Goal: Task Accomplishment & Management: Use online tool/utility

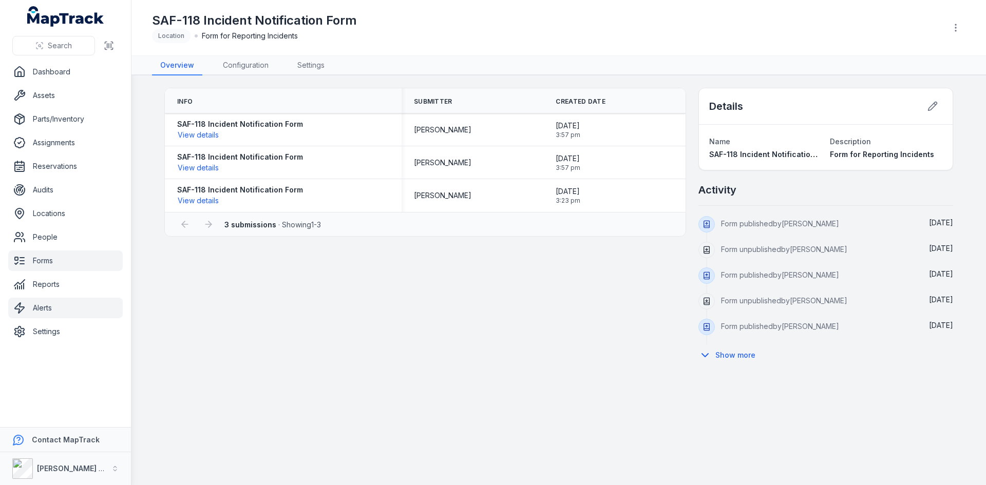
click at [45, 303] on link "Alerts" at bounding box center [65, 308] width 115 height 21
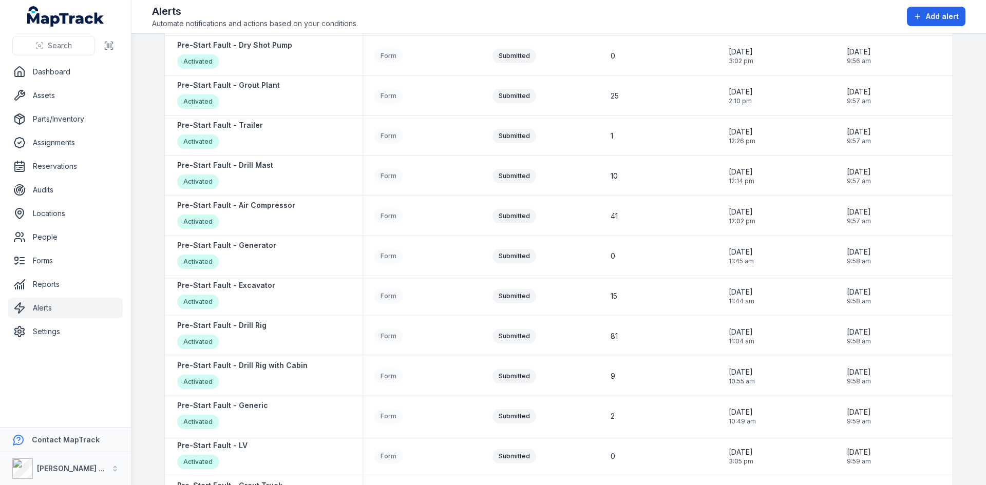
scroll to position [603, 0]
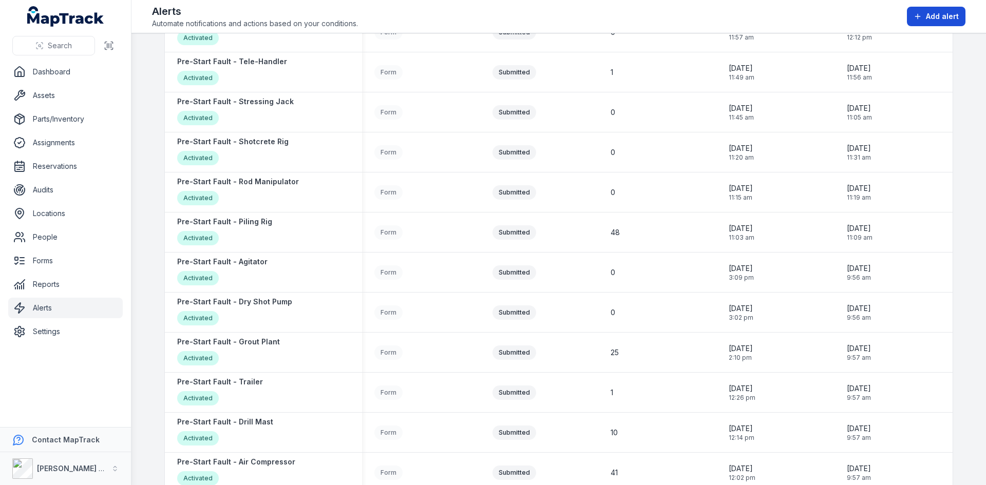
click at [939, 13] on span "Add alert" at bounding box center [942, 16] width 33 height 10
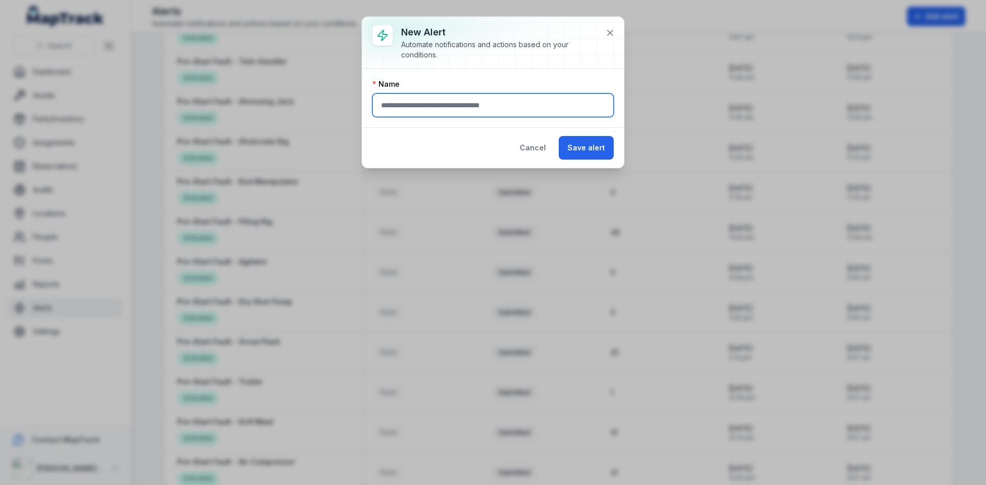
click at [480, 104] on input "text" at bounding box center [492, 105] width 241 height 24
click at [480, 104] on input "*******" at bounding box center [492, 105] width 241 height 24
click at [450, 108] on input "*******" at bounding box center [492, 105] width 241 height 24
click at [421, 106] on input "*******" at bounding box center [492, 105] width 241 height 24
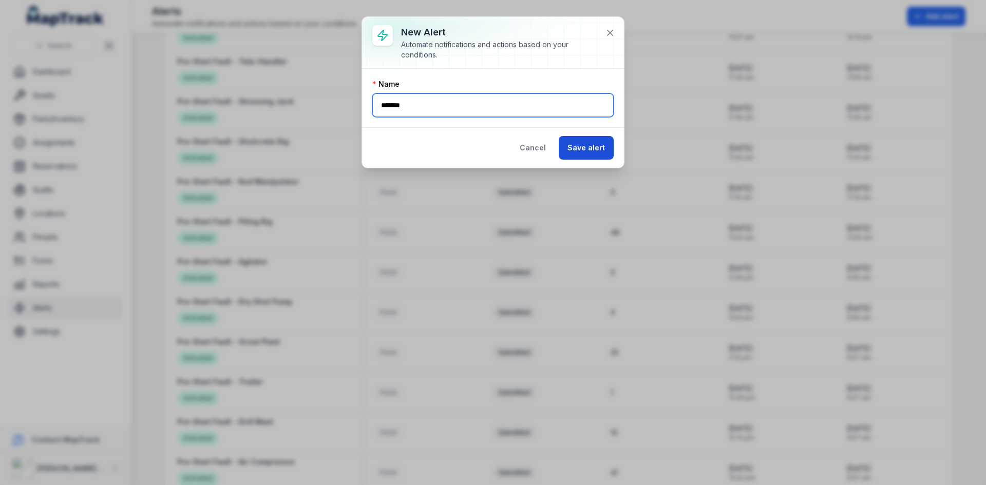
type input "*******"
click at [575, 148] on button "Save alert" at bounding box center [586, 148] width 55 height 24
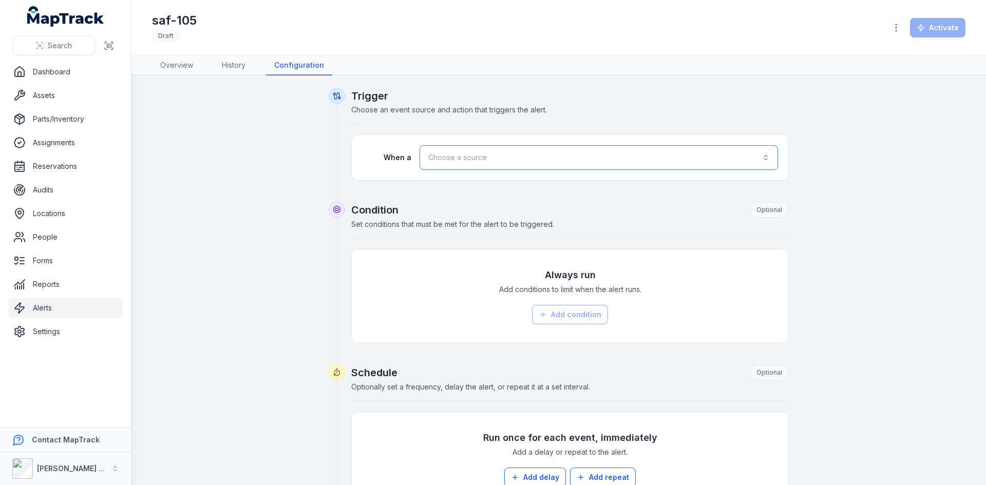
click at [484, 165] on button "Choose a source" at bounding box center [599, 157] width 358 height 25
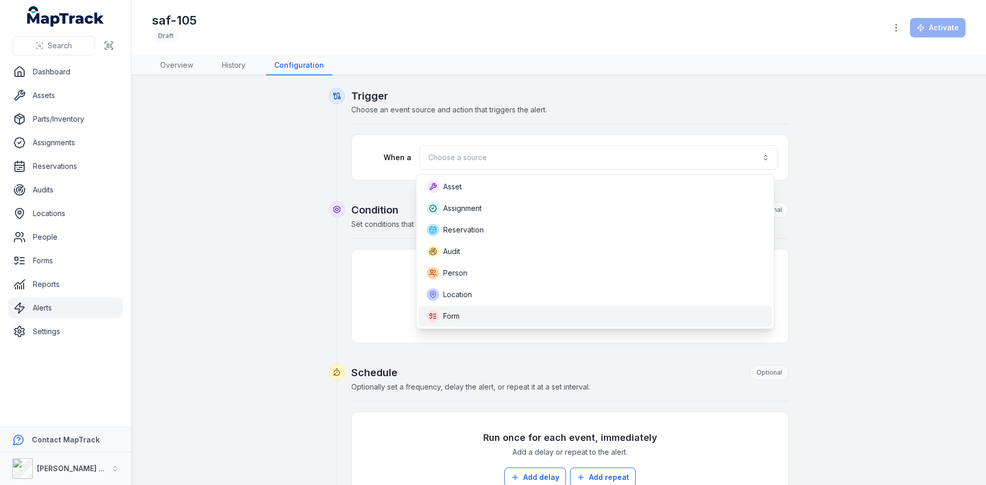
click at [464, 310] on div "Form" at bounding box center [595, 316] width 337 height 12
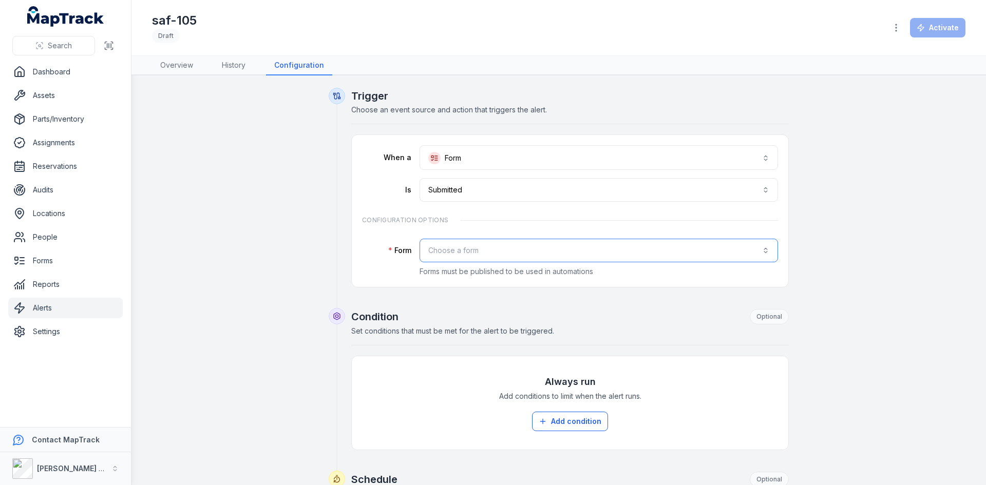
click at [474, 248] on button "Choose a form" at bounding box center [599, 251] width 358 height 24
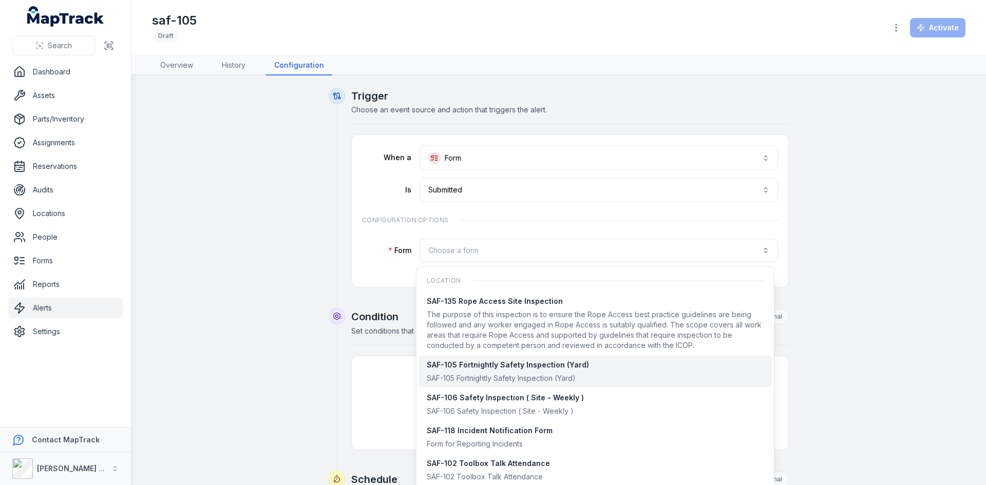
scroll to position [804, 0]
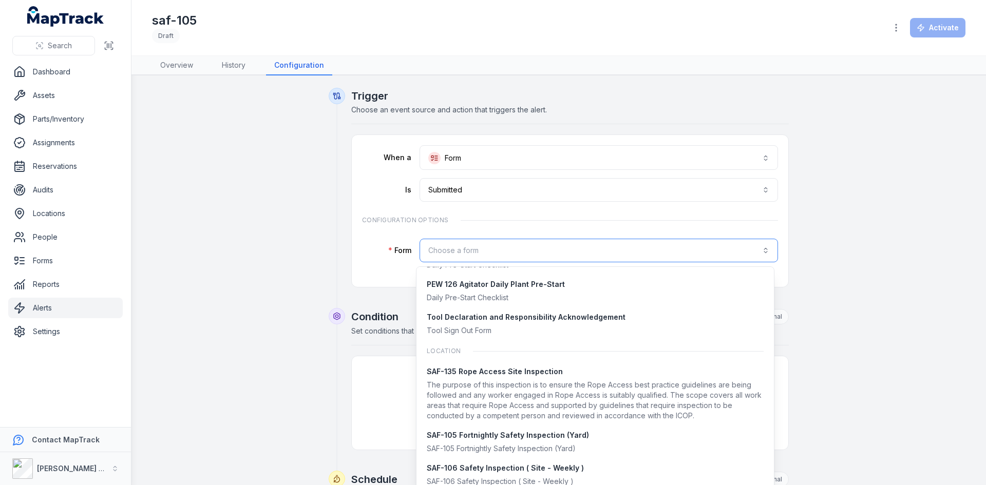
click at [457, 257] on button "Choose a form" at bounding box center [599, 251] width 358 height 24
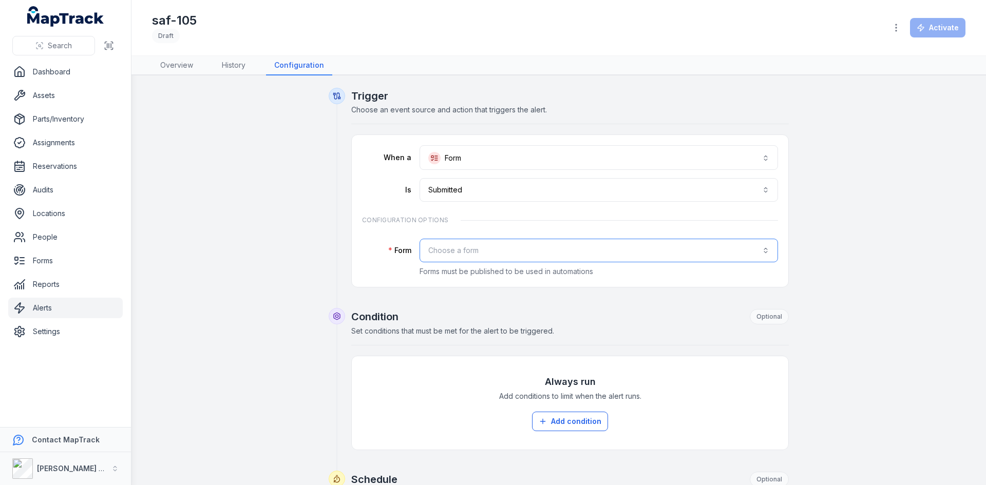
click at [457, 252] on button "Choose a form" at bounding box center [599, 251] width 358 height 24
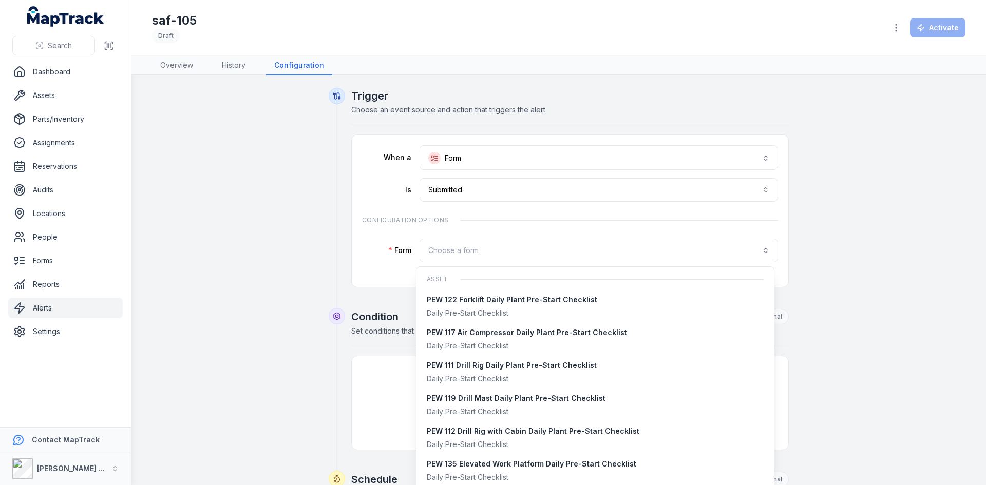
scroll to position [4, 0]
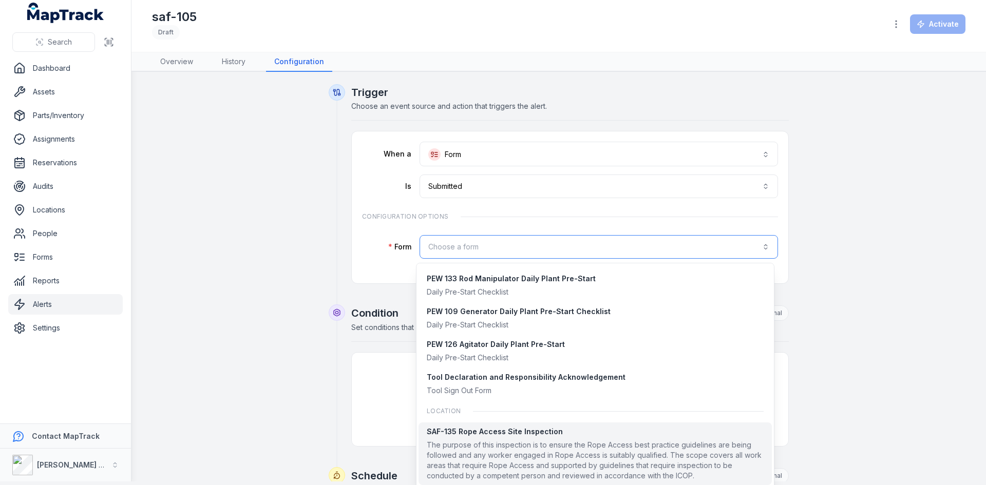
click at [466, 238] on button "Choose a form" at bounding box center [599, 247] width 358 height 24
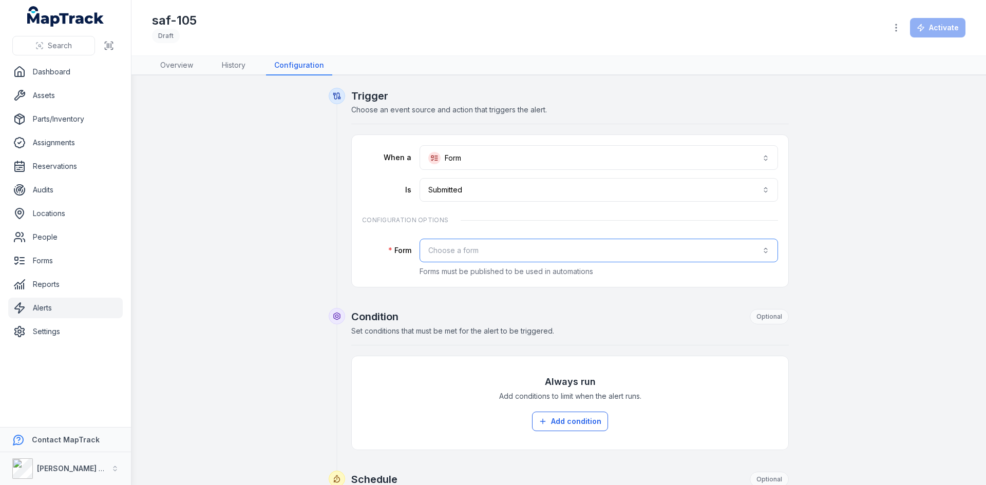
click at [467, 241] on button "Choose a form" at bounding box center [599, 251] width 358 height 24
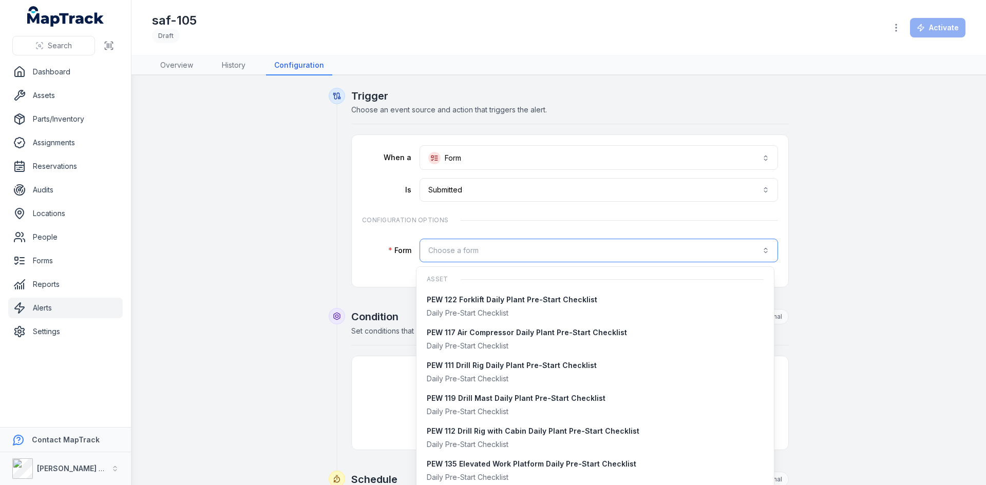
click at [446, 247] on button "Choose a form" at bounding box center [599, 251] width 358 height 24
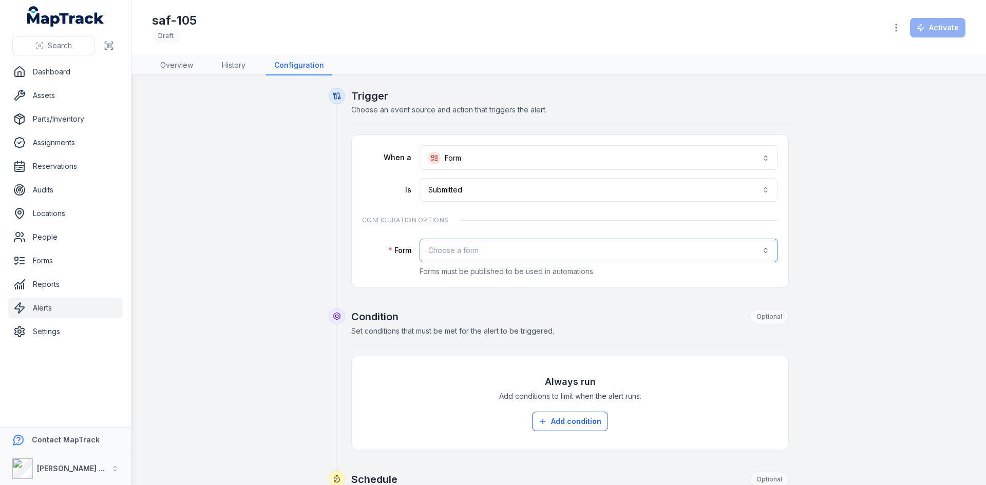
click at [446, 247] on button "Choose a form" at bounding box center [599, 251] width 358 height 24
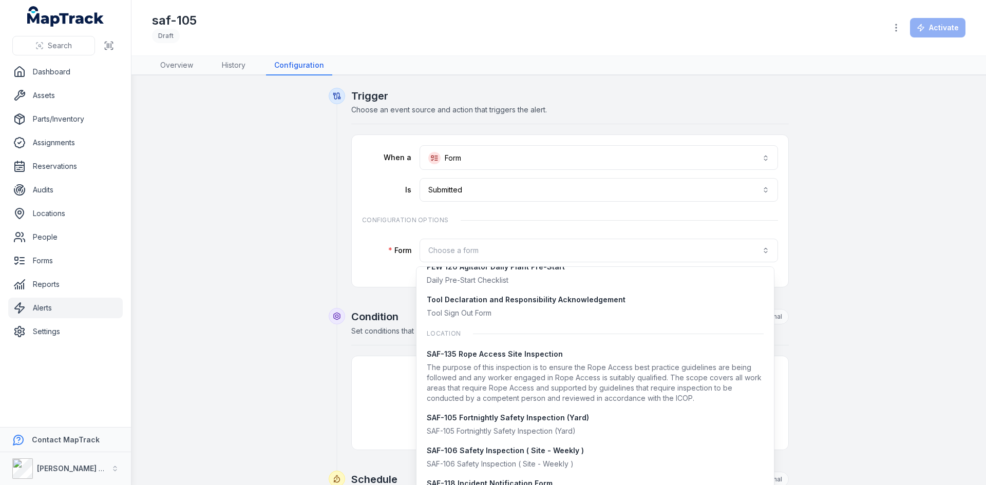
scroll to position [873, 0]
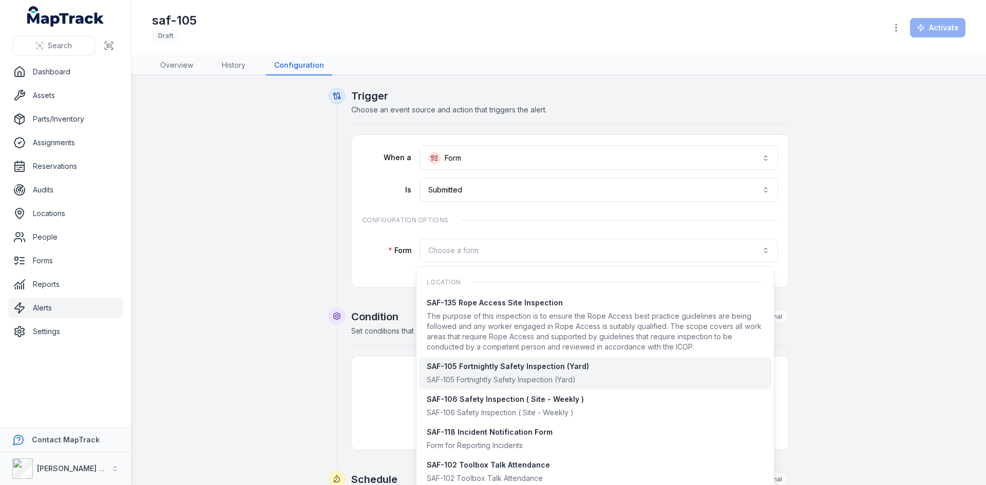
click at [492, 372] on span "SAF-105 Fortnightly Safety Inspection (Yard) SAF-105 Fortnightly Safety Inspect…" at bounding box center [508, 374] width 162 height 24
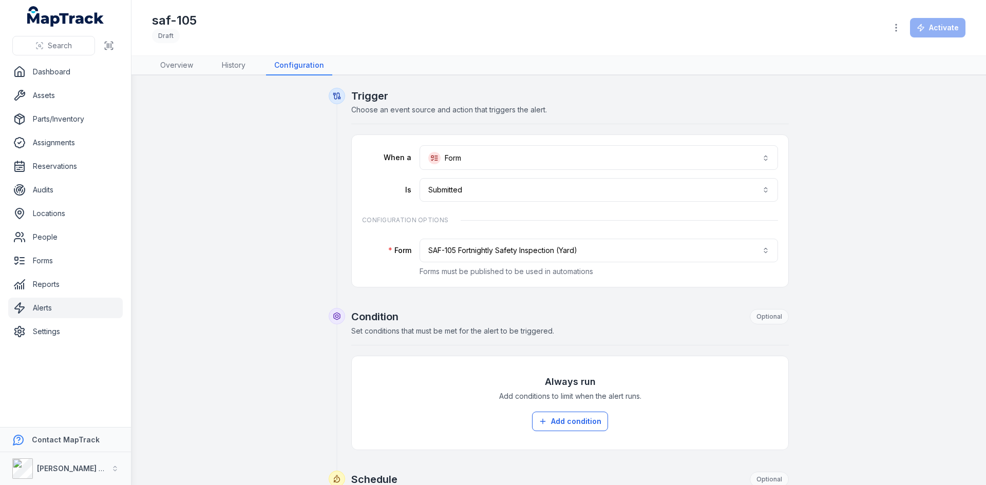
click at [187, 22] on h1 "saf-105" at bounding box center [174, 20] width 45 height 16
click at [890, 25] on button "button" at bounding box center [896, 28] width 20 height 20
click at [203, 27] on div "saf-105 Draft Activate" at bounding box center [558, 27] width 813 height 47
click at [188, 24] on h1 "saf-105" at bounding box center [174, 20] width 45 height 16
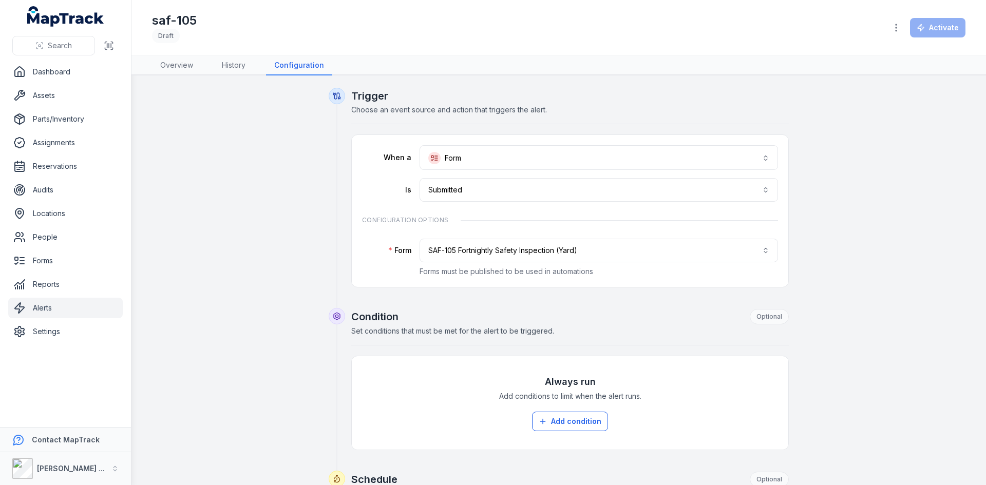
click at [149, 22] on header "Toggle Navigation saf-105 Draft Activate" at bounding box center [558, 28] width 855 height 56
drag, startPoint x: 154, startPoint y: 17, endPoint x: 211, endPoint y: 21, distance: 57.1
click at [211, 21] on div "saf-105 Draft" at bounding box center [515, 27] width 726 height 31
click at [258, 159] on div "**********" at bounding box center [558, 454] width 789 height 733
click at [167, 59] on link "Overview" at bounding box center [176, 66] width 49 height 20
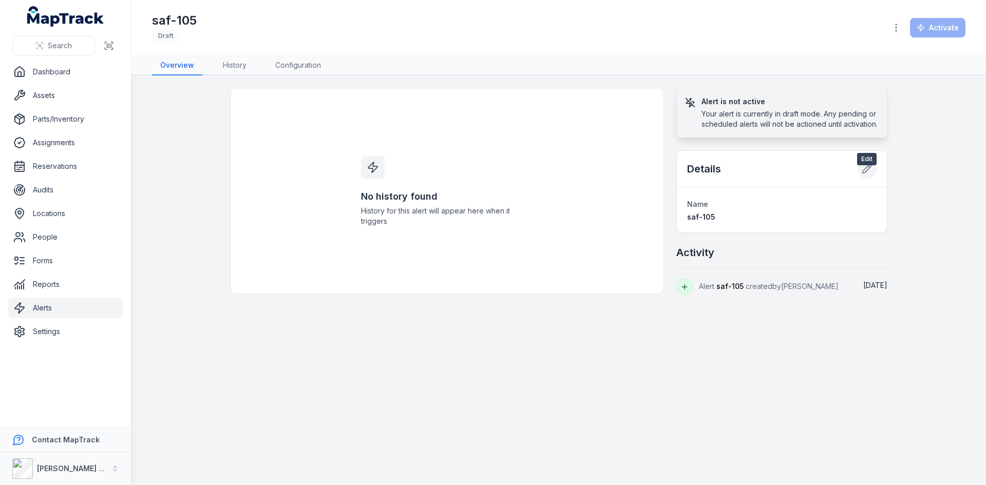
click at [867, 174] on icon at bounding box center [867, 169] width 9 height 9
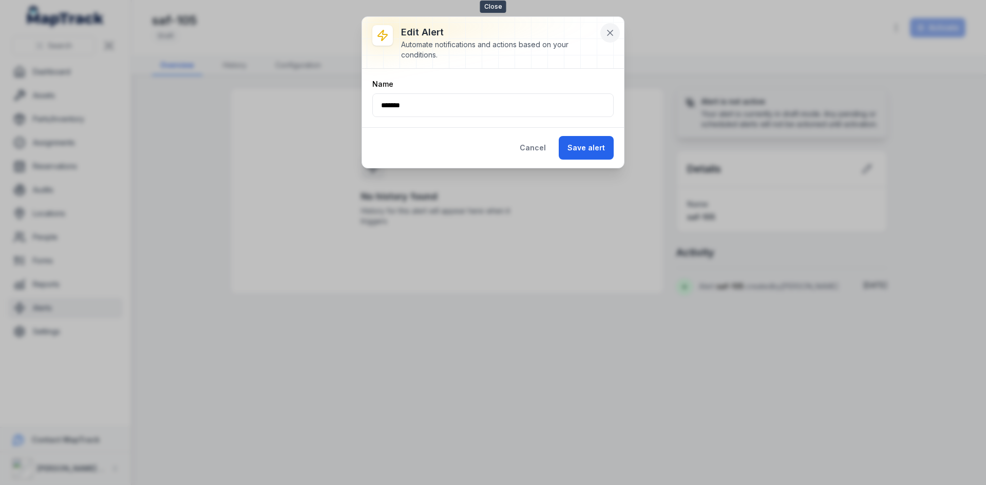
click at [614, 37] on icon at bounding box center [610, 33] width 10 height 10
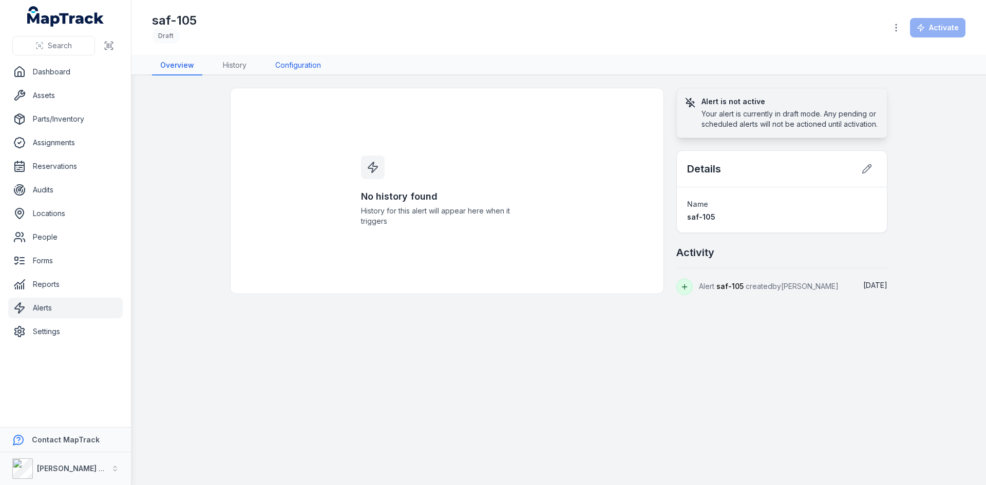
click at [295, 65] on link "Configuration" at bounding box center [298, 66] width 62 height 20
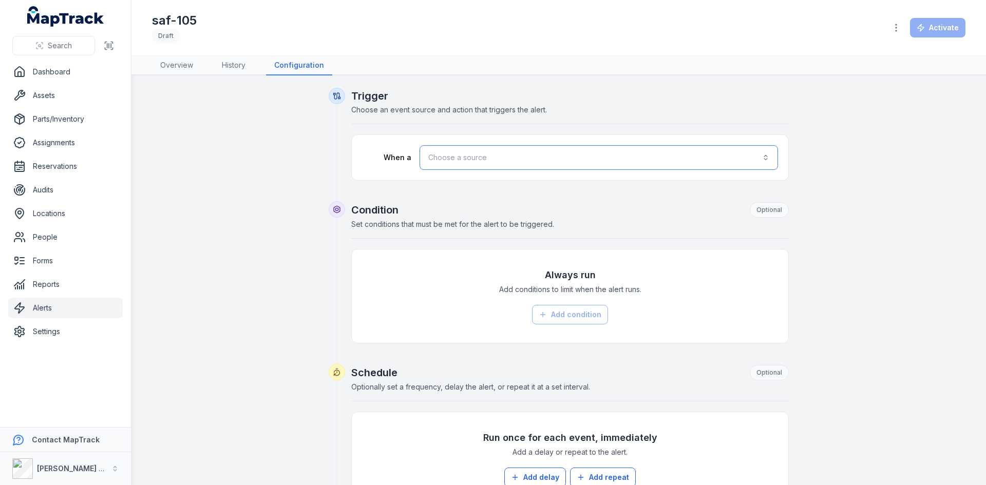
click at [454, 155] on button "Choose a source" at bounding box center [599, 157] width 358 height 25
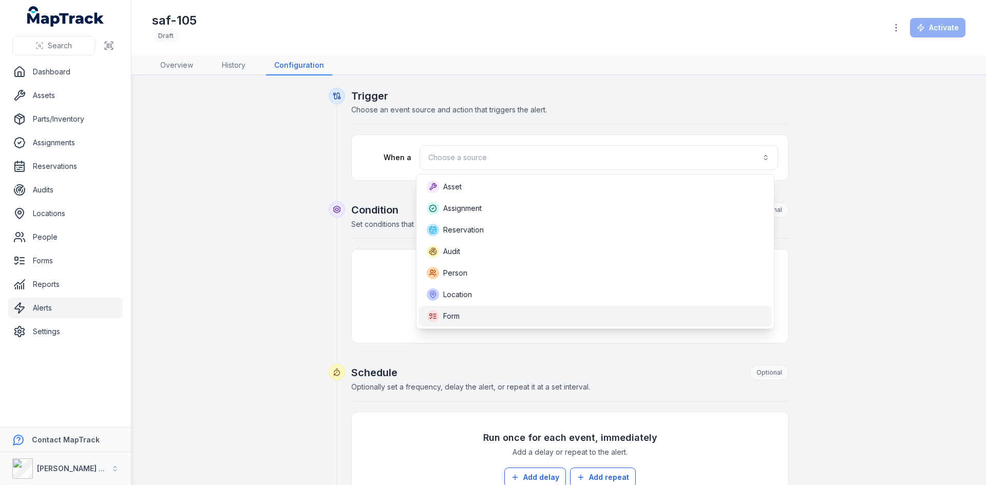
click at [458, 322] on div "Form" at bounding box center [443, 316] width 33 height 12
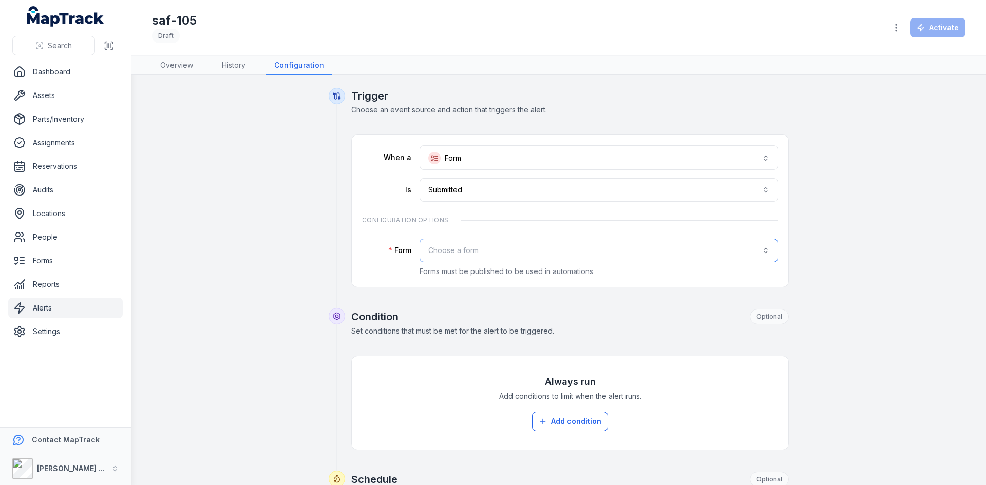
click at [462, 255] on button "Choose a form" at bounding box center [599, 251] width 358 height 24
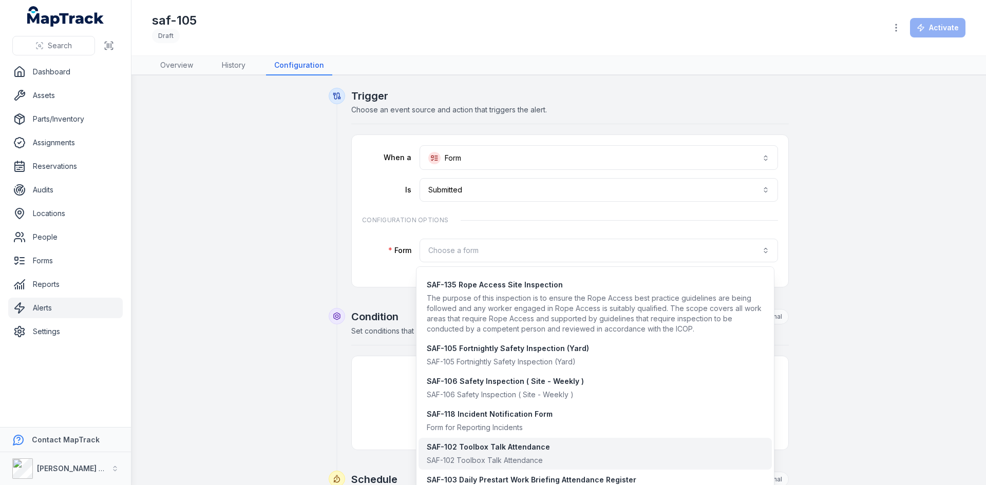
scroll to position [907, 0]
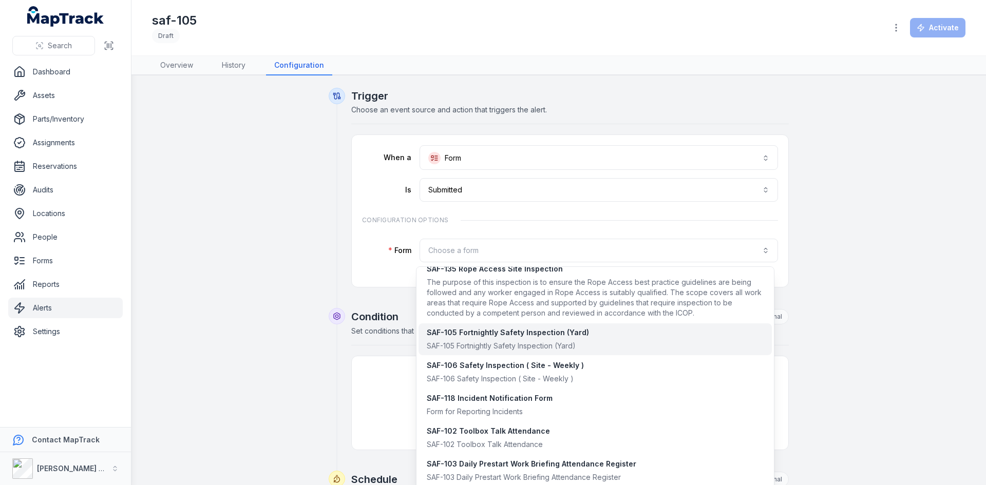
click at [484, 349] on div "SAF-105 Fortnightly Safety Inspection (Yard)" at bounding box center [508, 346] width 162 height 10
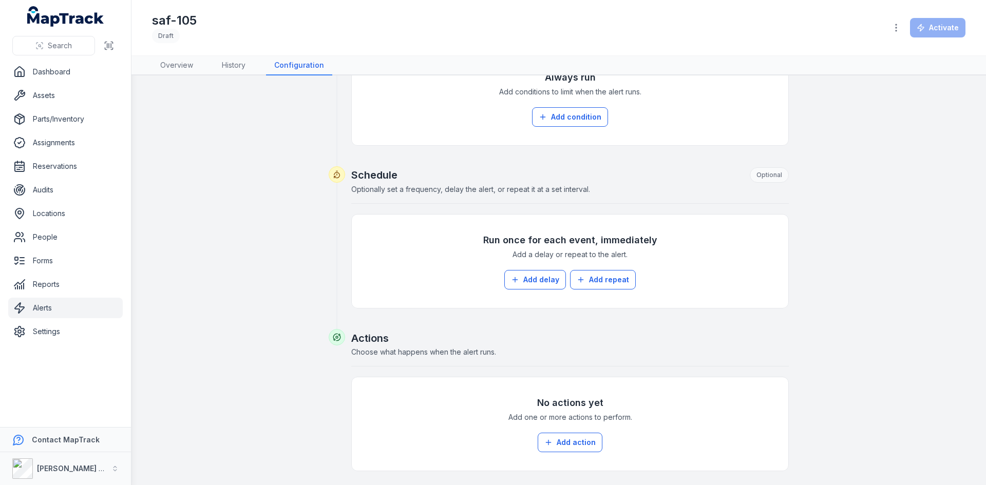
scroll to position [348, 0]
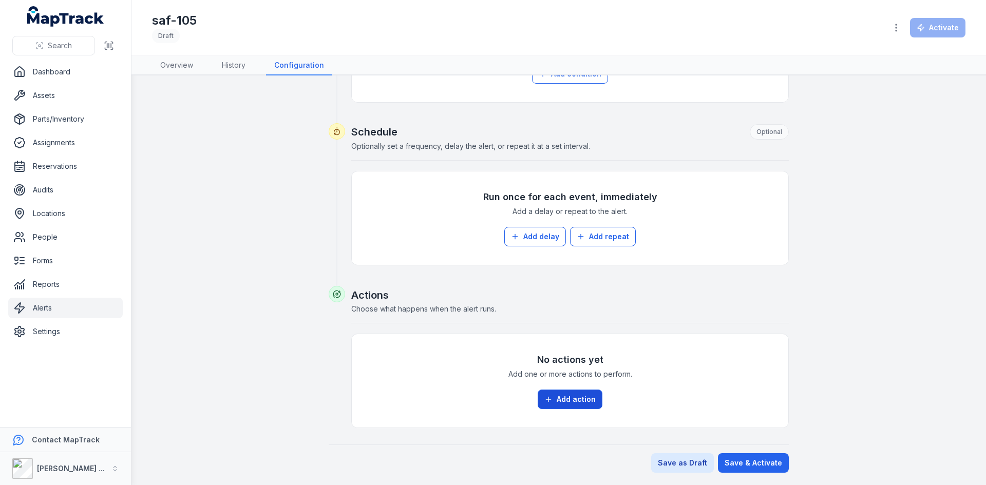
click at [569, 395] on button "Add action" at bounding box center [570, 400] width 65 height 20
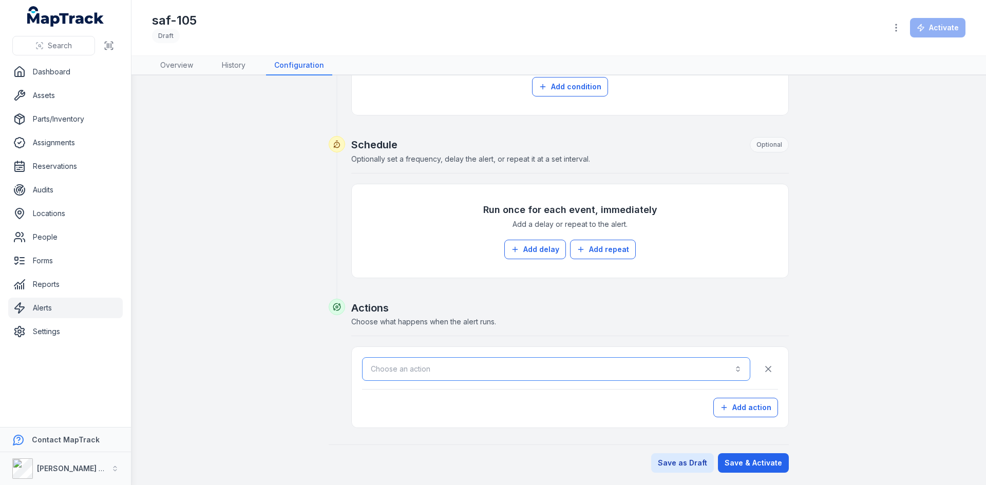
click at [529, 376] on button "Choose an action" at bounding box center [556, 369] width 388 height 24
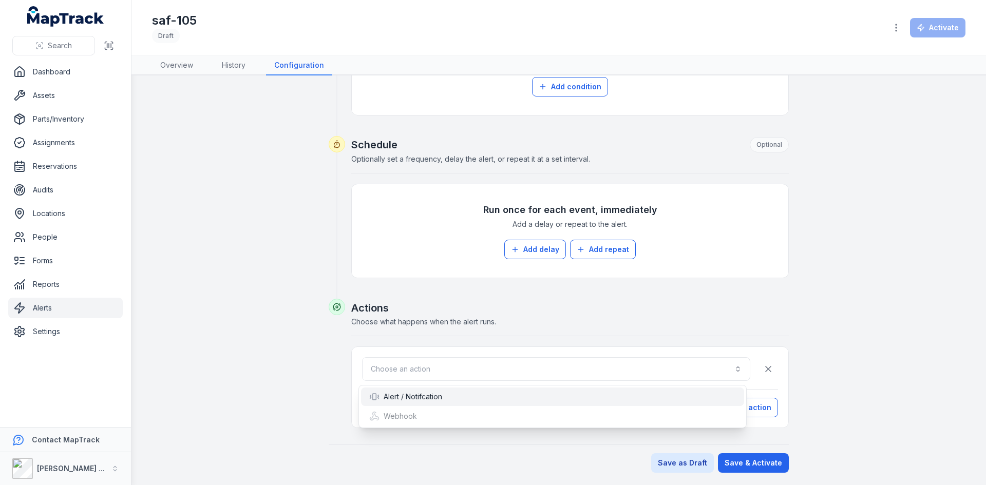
click at [446, 395] on div "Alert / Notifcation" at bounding box center [552, 397] width 367 height 10
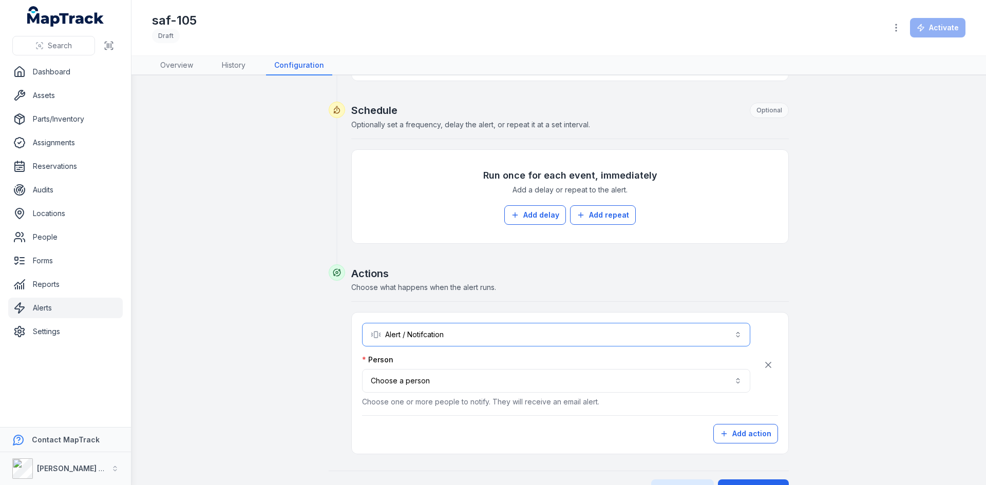
scroll to position [386, 0]
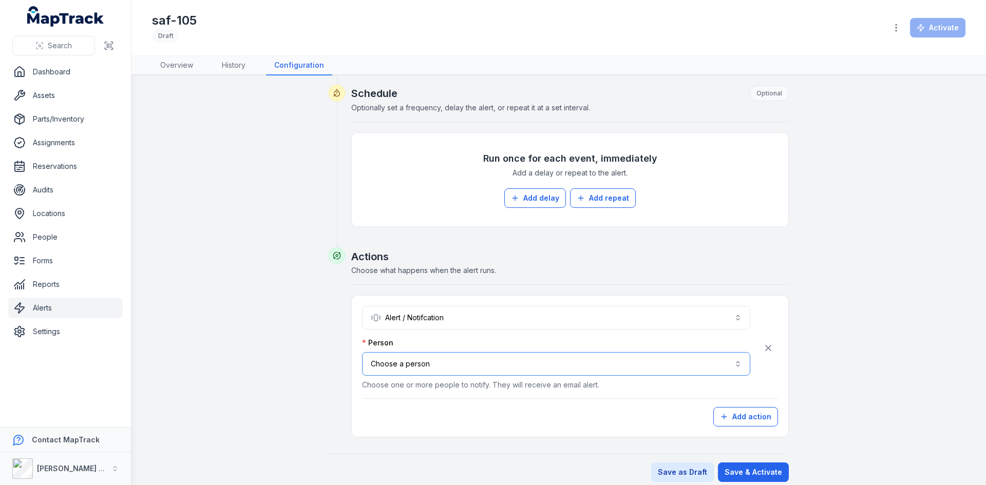
click at [501, 362] on button "Choose a person" at bounding box center [556, 364] width 388 height 24
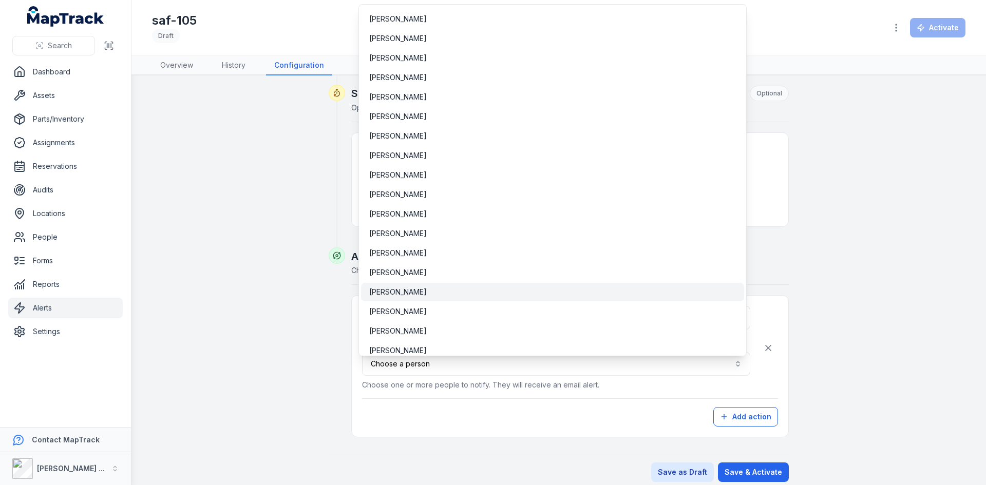
scroll to position [3898, 0]
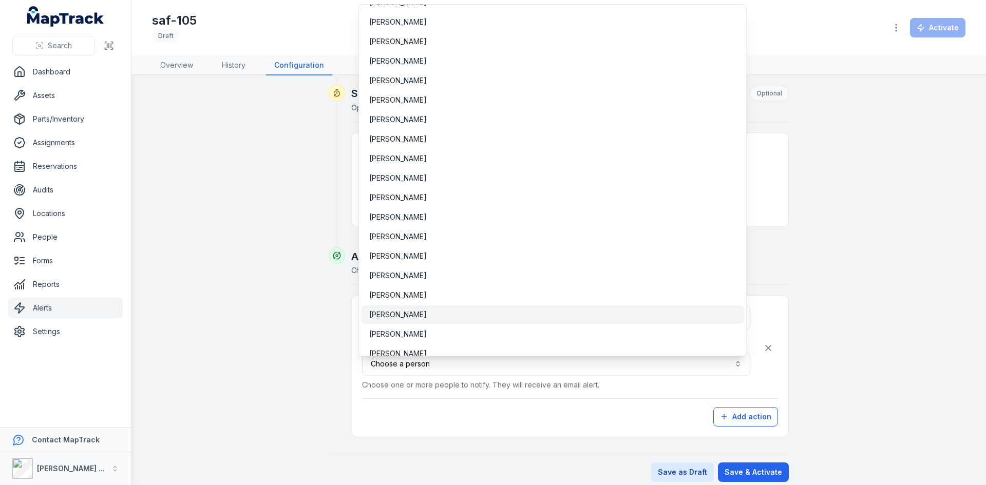
click at [414, 311] on div "[PERSON_NAME]" at bounding box center [552, 315] width 367 height 10
click at [446, 370] on button "**********" at bounding box center [556, 364] width 388 height 24
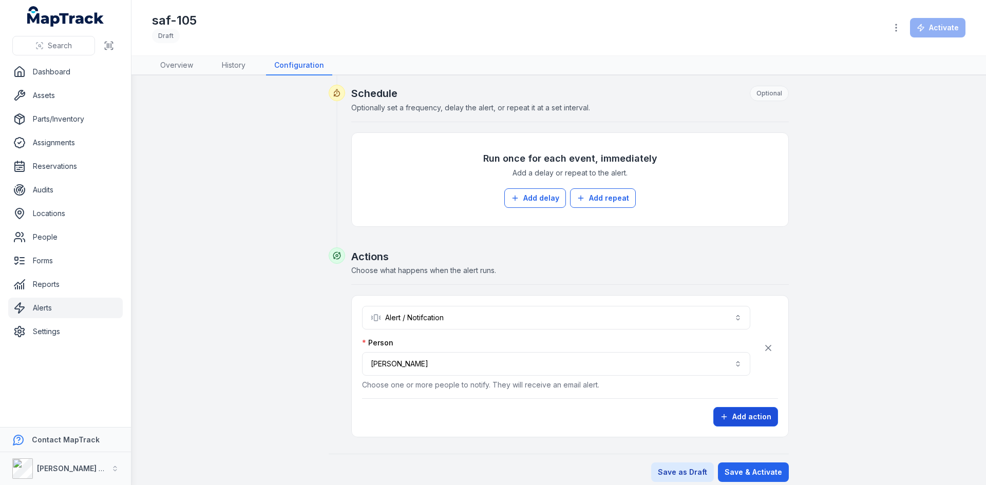
click at [738, 422] on button "Add action" at bounding box center [745, 417] width 65 height 20
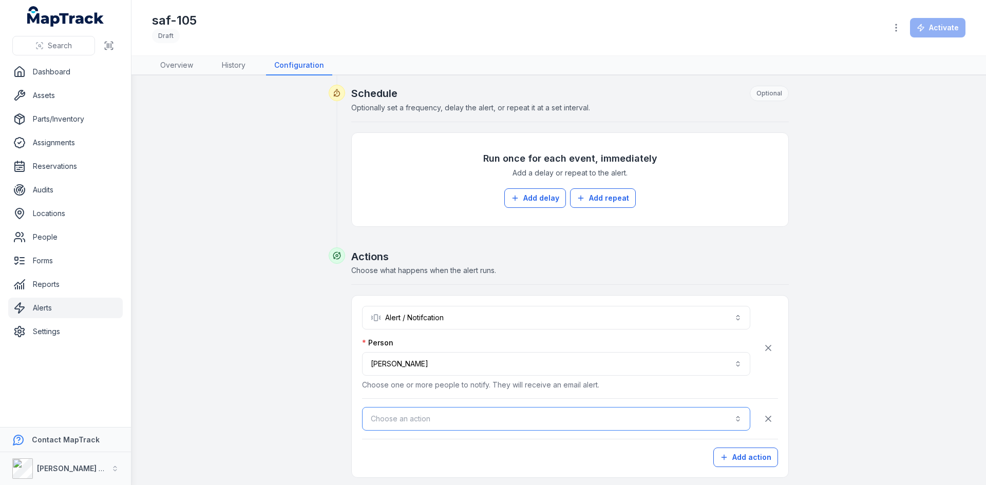
click at [487, 419] on button "Choose an action" at bounding box center [556, 419] width 388 height 24
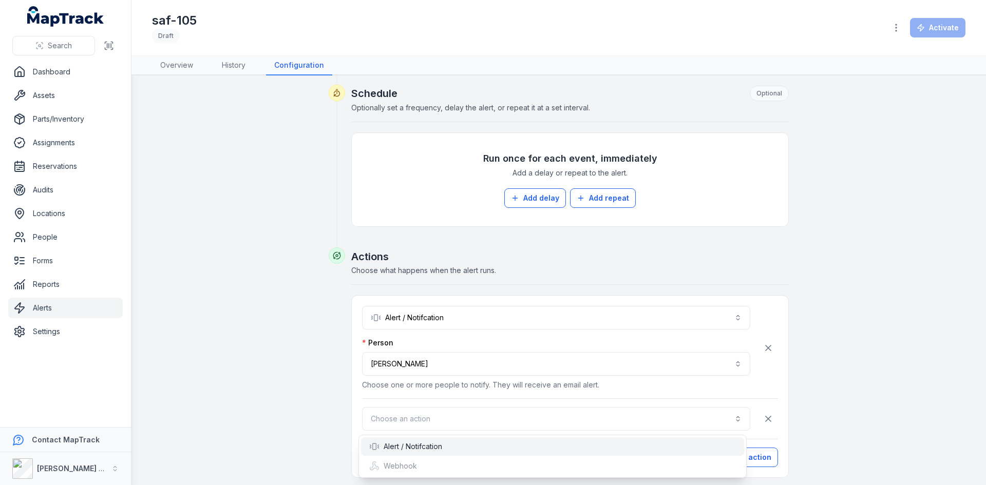
click at [450, 444] on div "Alert / Notifcation" at bounding box center [552, 447] width 367 height 10
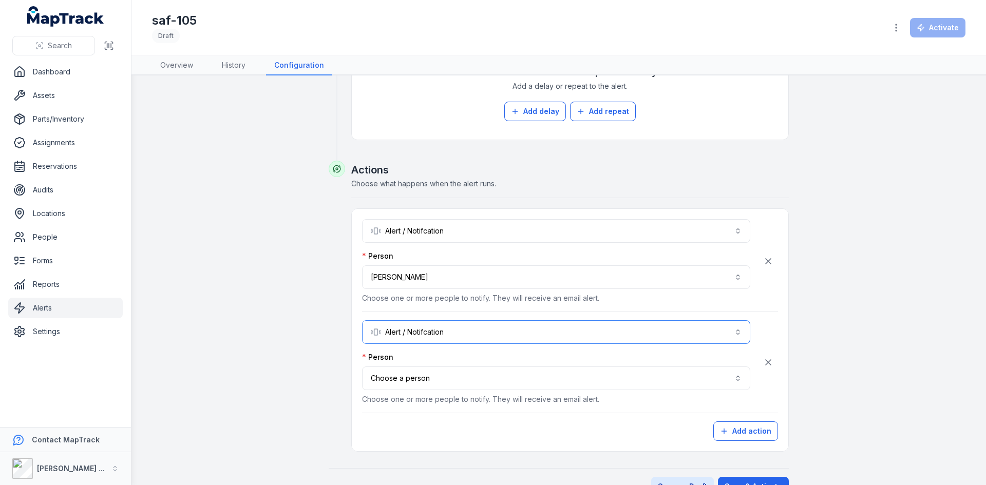
scroll to position [489, 0]
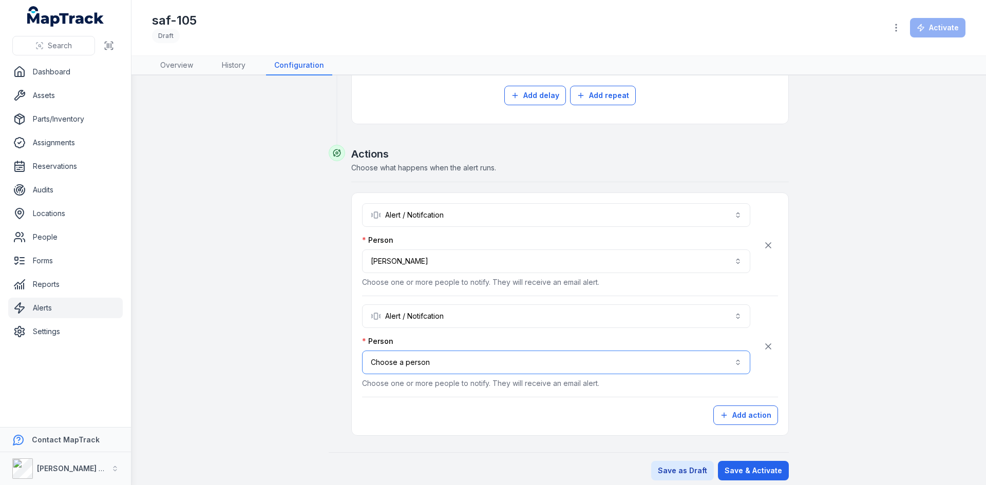
click at [476, 367] on button "Choose a person" at bounding box center [556, 363] width 388 height 24
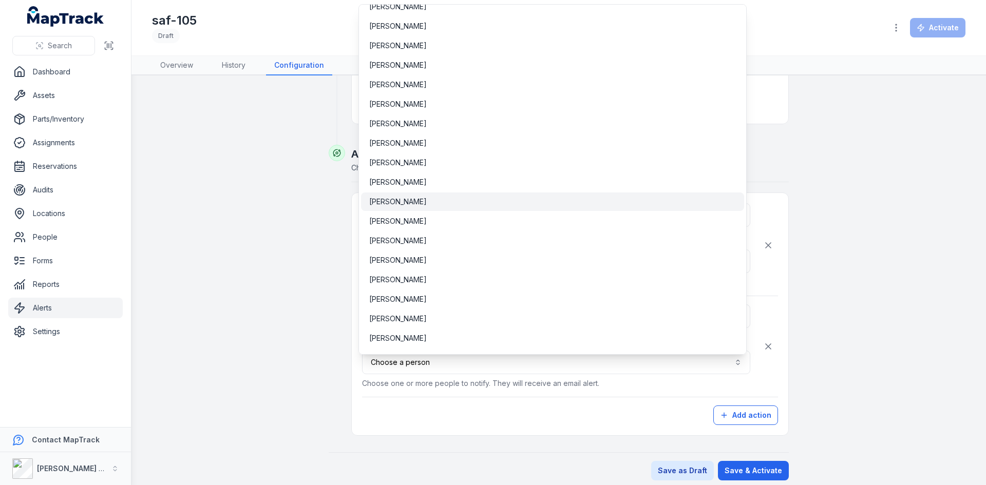
scroll to position [554, 0]
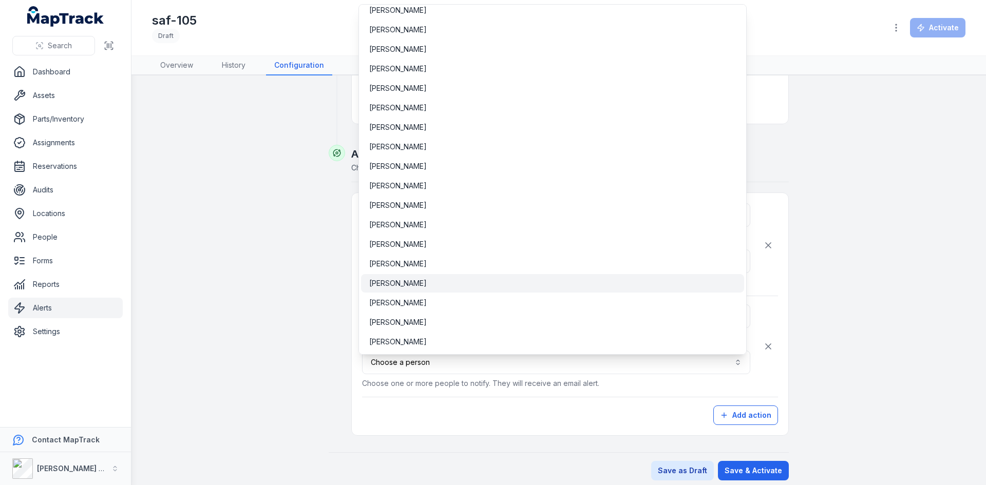
click at [397, 290] on div "[PERSON_NAME]" at bounding box center [552, 283] width 383 height 18
click at [553, 408] on div "**********" at bounding box center [570, 314] width 416 height 222
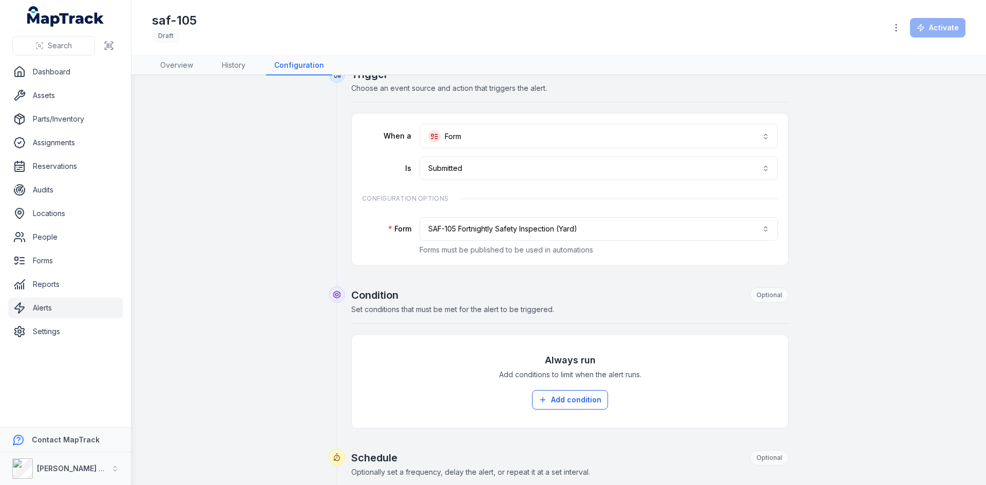
scroll to position [0, 0]
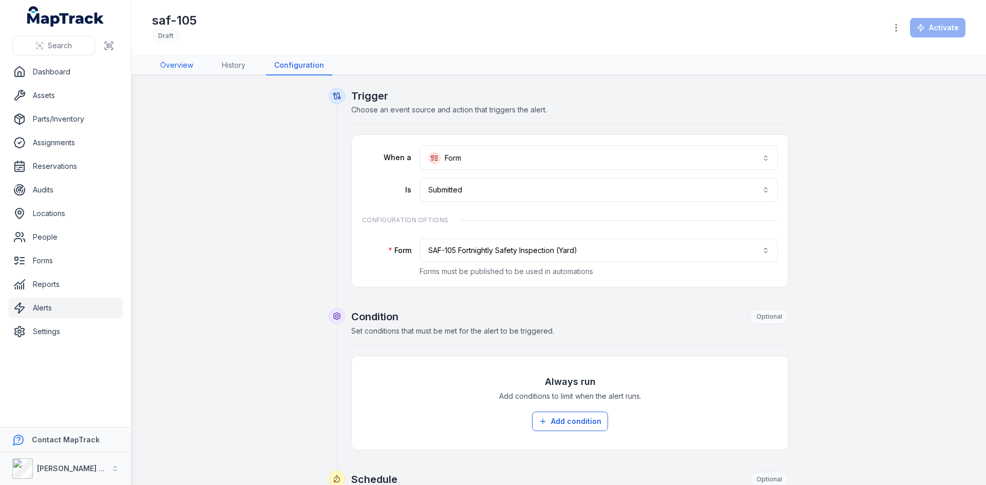
click at [157, 68] on link "Overview" at bounding box center [176, 66] width 49 height 20
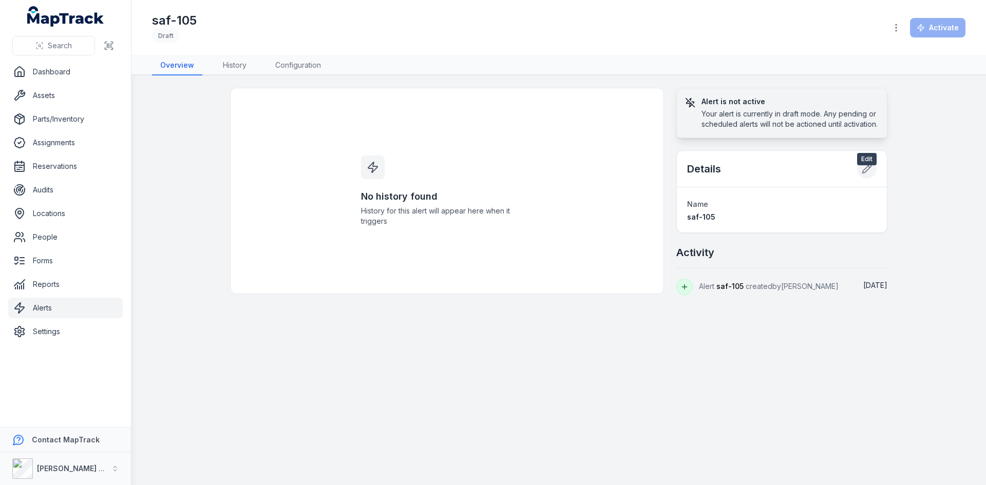
click at [868, 174] on icon at bounding box center [867, 169] width 10 height 10
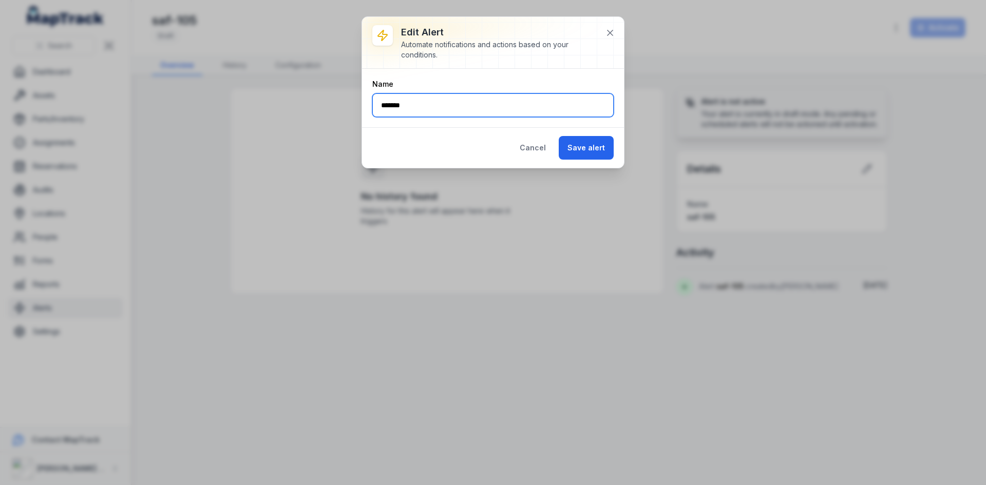
drag, startPoint x: 408, startPoint y: 108, endPoint x: 360, endPoint y: 103, distance: 48.0
click at [360, 103] on div "Edit alert Automate notifications and actions based on your conditions. Name **…" at bounding box center [493, 242] width 986 height 485
type input "**********"
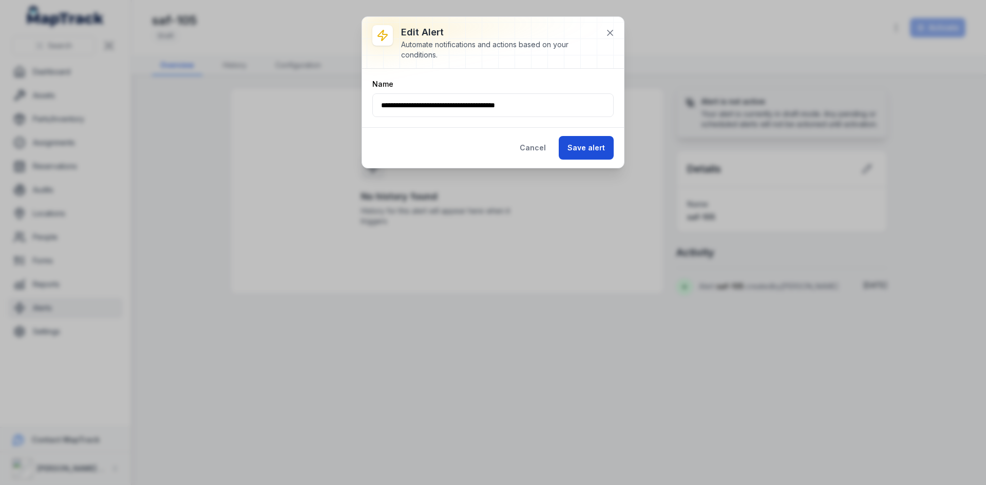
click at [593, 151] on button "Save alert" at bounding box center [586, 148] width 55 height 24
